Goal: Task Accomplishment & Management: Manage account settings

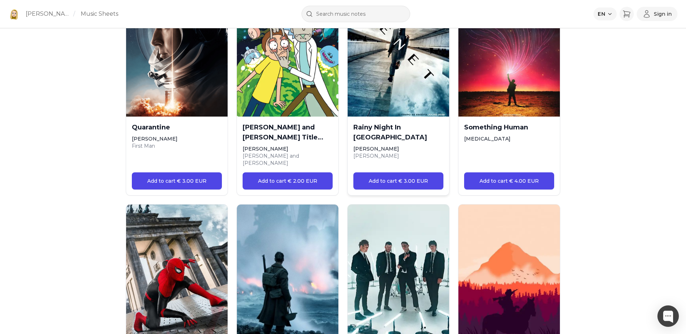
scroll to position [2002, 0]
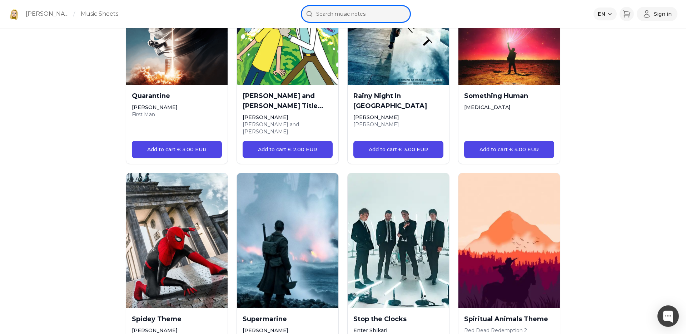
click at [359, 13] on input "text" at bounding box center [355, 14] width 109 height 16
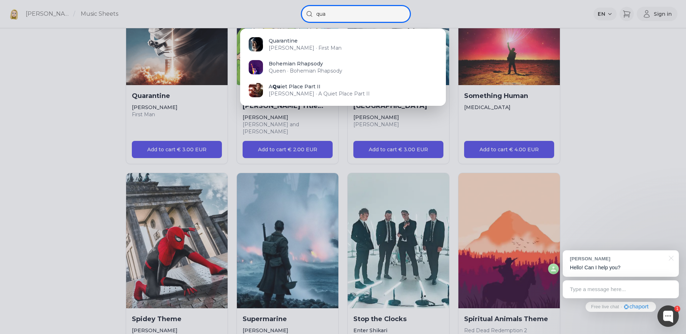
type input "qua"
click at [620, 114] on div at bounding box center [343, 167] width 686 height 334
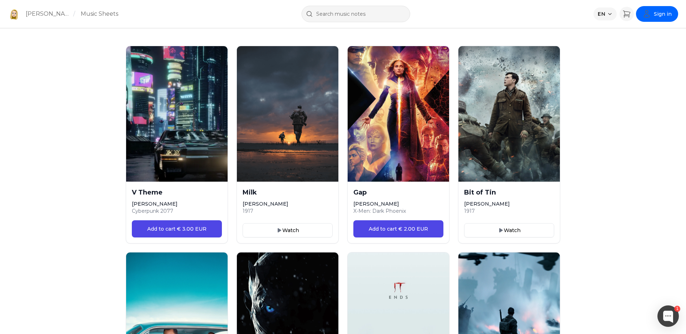
click at [668, 17] on span "Sign in" at bounding box center [663, 13] width 18 height 7
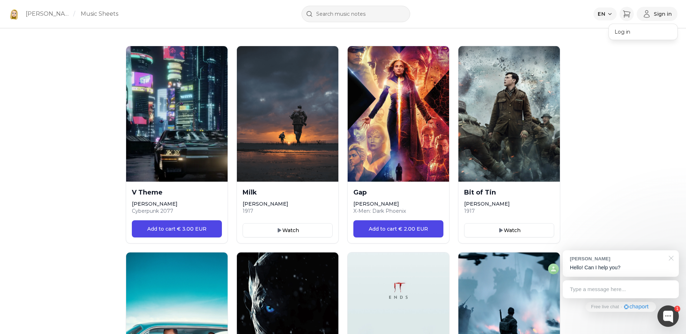
click at [672, 256] on div at bounding box center [670, 257] width 18 height 15
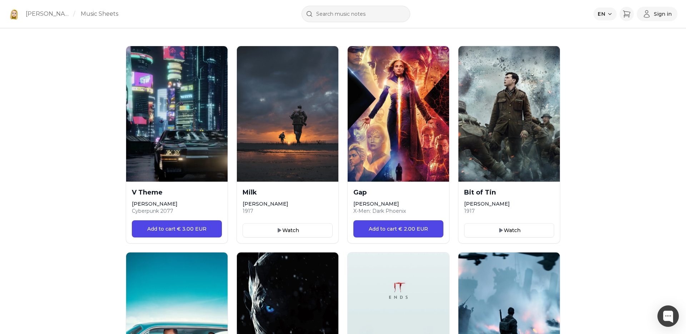
click at [664, 18] on button "Sign in" at bounding box center [656, 14] width 41 height 14
click at [648, 38] on div "Log in" at bounding box center [643, 32] width 69 height 16
click at [640, 29] on button "Log in" at bounding box center [643, 31] width 69 height 13
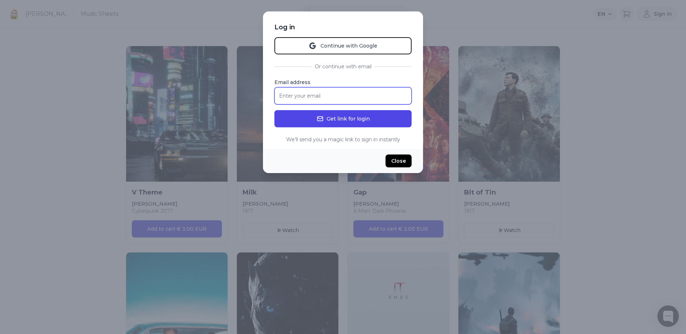
click at [344, 98] on input "Email address" at bounding box center [342, 95] width 137 height 17
click at [333, 95] on input "Email address" at bounding box center [342, 95] width 137 height 17
click at [331, 75] on div "Continue with Google Or continue with email Email address Get link for login We…" at bounding box center [342, 90] width 137 height 106
click at [331, 95] on input "Email address" at bounding box center [342, 95] width 137 height 17
click at [315, 99] on input "Email address" at bounding box center [342, 95] width 137 height 17
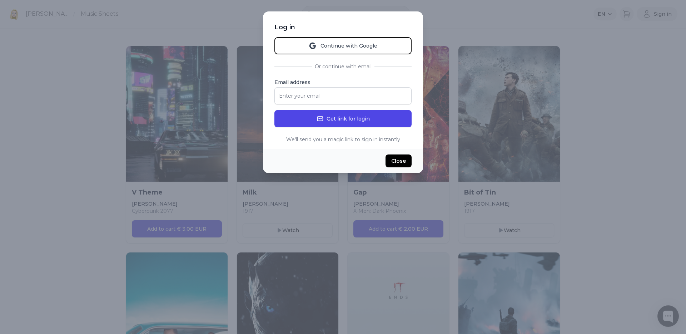
click at [311, 79] on label "Email address" at bounding box center [342, 82] width 137 height 7
click at [311, 87] on input "Email address" at bounding box center [342, 95] width 137 height 17
click at [335, 96] on input "Email address" at bounding box center [342, 95] width 137 height 17
type input "pasyuk.com@gmail.com"
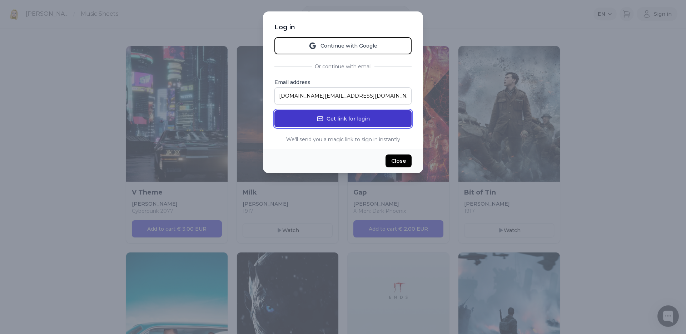
click at [333, 120] on button "Get link for login" at bounding box center [342, 118] width 137 height 17
